Goal: Task Accomplishment & Management: Manage account settings

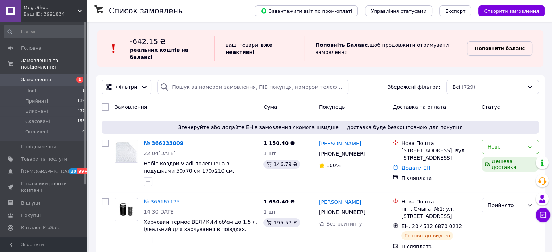
click at [504, 46] on b "Поповнити баланс" at bounding box center [500, 48] width 50 height 5
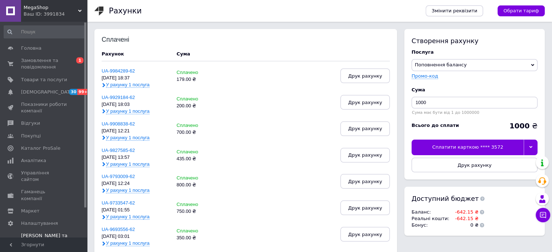
click at [531, 151] on div at bounding box center [531, 147] width 14 height 15
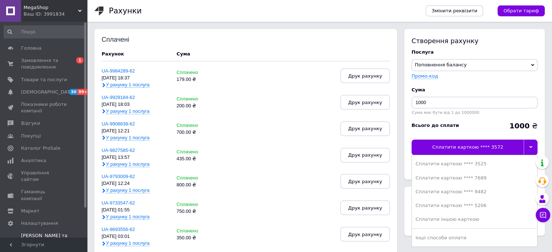
click at [467, 182] on li "Сплатити карткою **** 7689" at bounding box center [474, 178] width 125 height 14
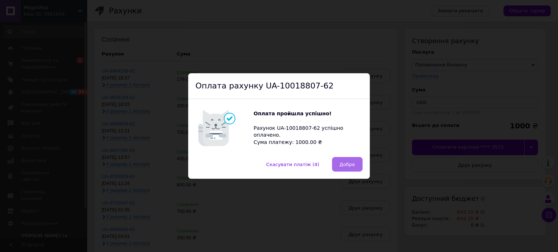
click at [350, 167] on span "Добре" at bounding box center [346, 164] width 15 height 5
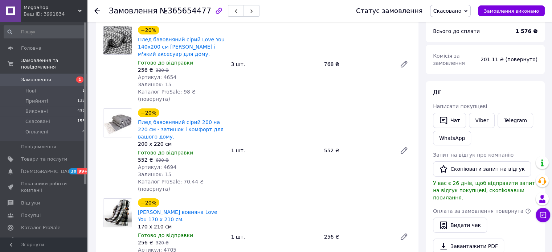
scroll to position [109, 0]
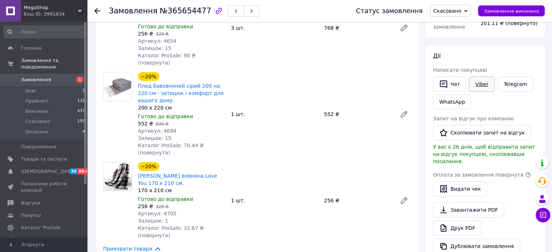
click at [482, 85] on link "Viber" at bounding box center [481, 84] width 25 height 15
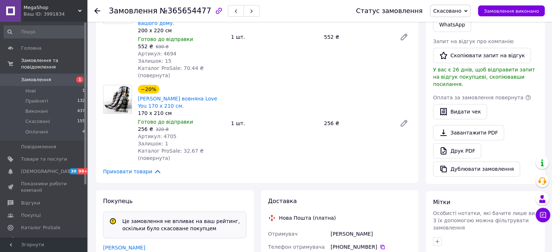
scroll to position [254, 0]
